Goal: Task Accomplishment & Management: Manage account settings

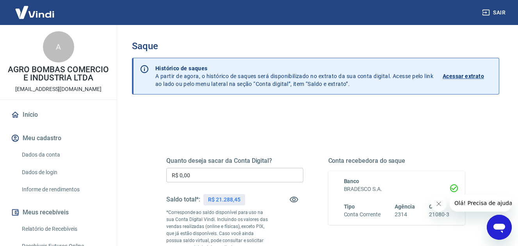
click at [233, 174] on input "R$ 0,00" at bounding box center [234, 175] width 137 height 14
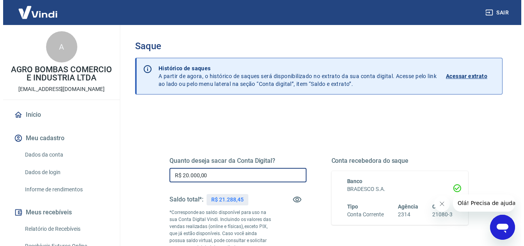
scroll to position [130, 0]
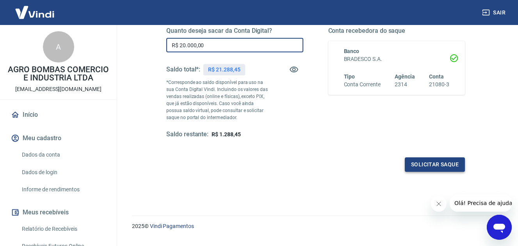
type input "R$ 20.000,00"
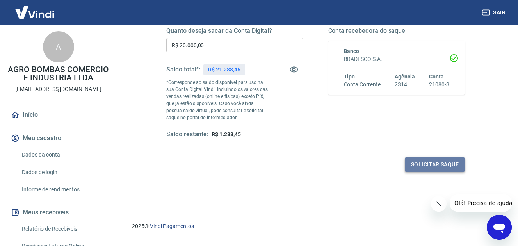
click at [421, 163] on button "Solicitar saque" at bounding box center [435, 164] width 60 height 14
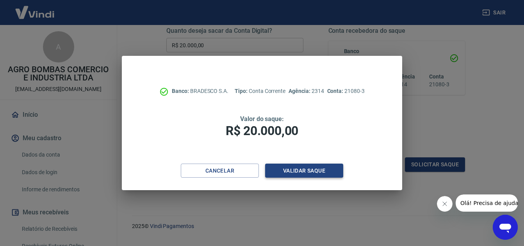
click at [290, 174] on button "Validar saque" at bounding box center [304, 170] width 78 height 14
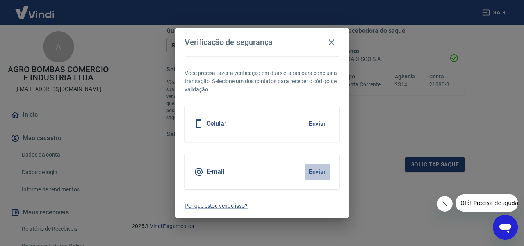
click at [313, 171] on button "Enviar" at bounding box center [316, 171] width 25 height 16
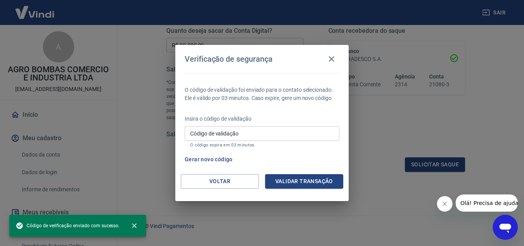
click at [221, 140] on input "Código de validação" at bounding box center [262, 133] width 154 height 14
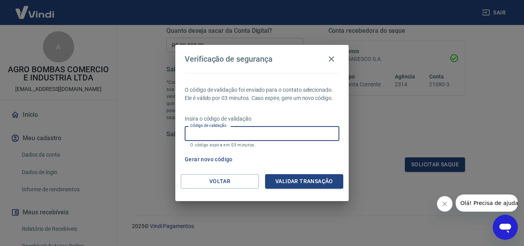
paste input "811720"
type input "811720"
click at [286, 179] on button "Validar transação" at bounding box center [304, 181] width 78 height 14
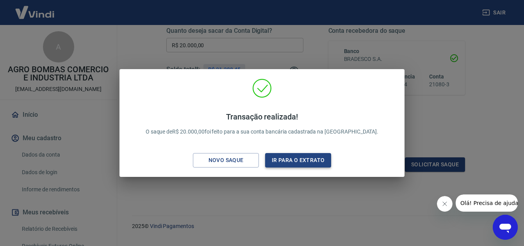
click at [313, 160] on button "Ir para o extrato" at bounding box center [298, 160] width 66 height 14
